Goal: Book appointment/travel/reservation

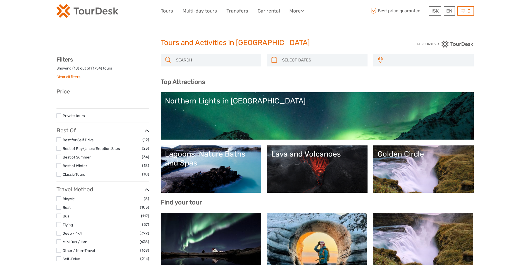
select select
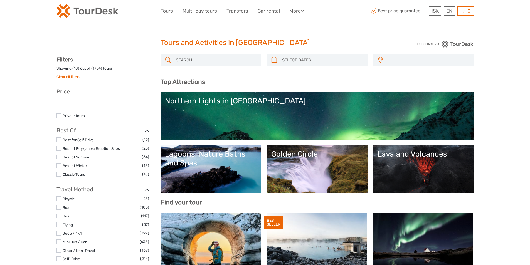
select select
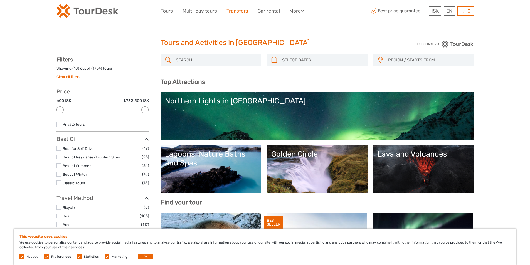
click at [237, 10] on link "Transfers" at bounding box center [237, 11] width 22 height 8
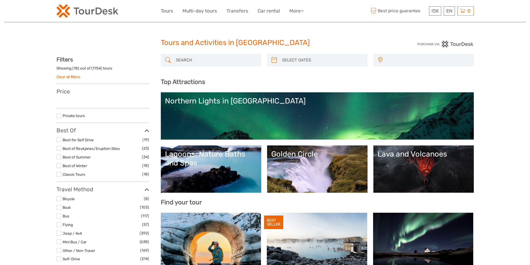
select select
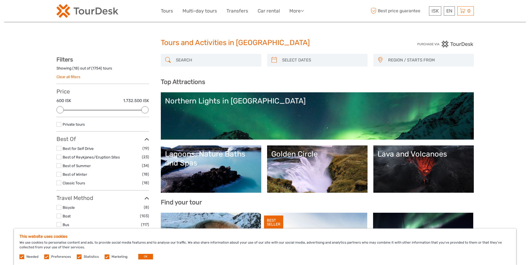
click at [396, 60] on span "REGION / STARTS FROM" at bounding box center [427, 60] width 85 height 9
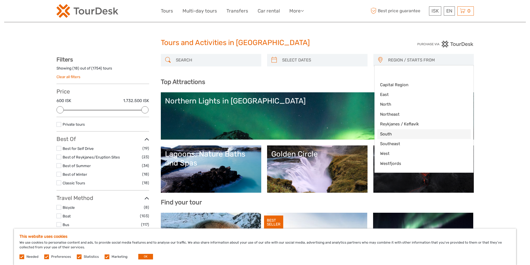
click at [397, 133] on span "South" at bounding box center [419, 134] width 78 height 6
select select "South"
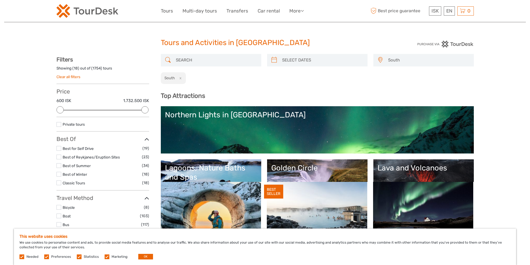
scroll to position [23, 0]
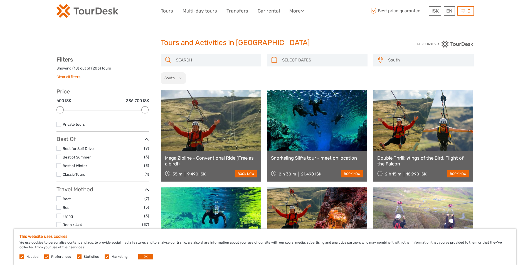
click at [180, 76] on button "x" at bounding box center [179, 78] width 8 height 6
select select
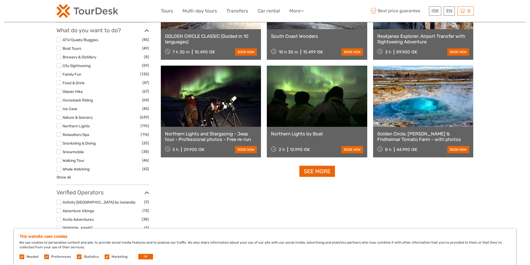
scroll to position [473, 0]
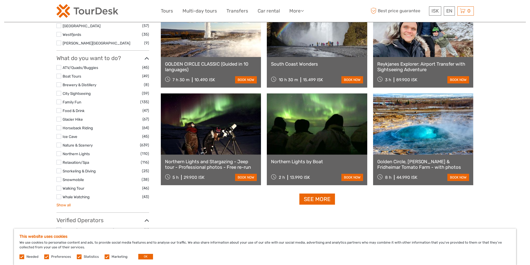
click at [64, 206] on link "Show all" at bounding box center [63, 205] width 14 height 4
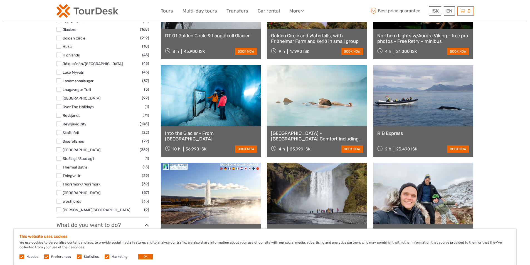
scroll to position [30, 0]
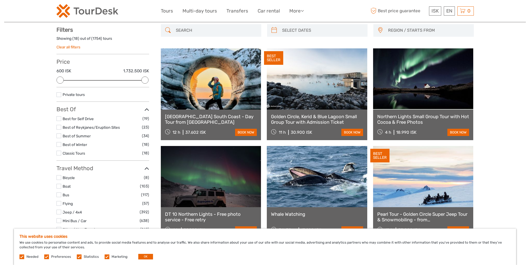
scroll to position [31, 0]
